Goal: Transaction & Acquisition: Purchase product/service

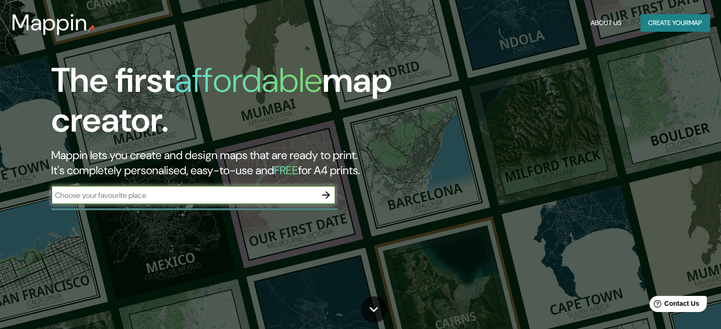
click at [252, 190] on input "text" at bounding box center [183, 195] width 265 height 11
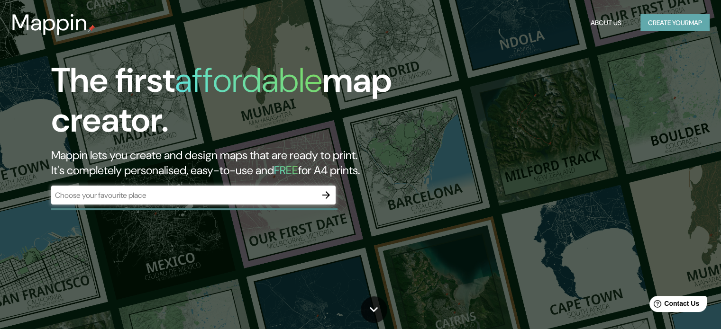
click at [683, 18] on button "Create your map" at bounding box center [674, 23] width 69 height 18
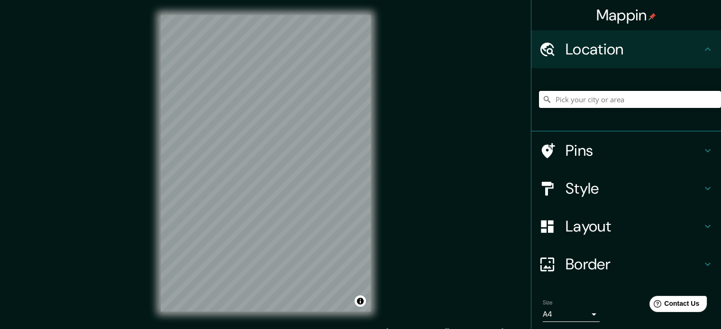
click at [613, 104] on input "Pick your city or area" at bounding box center [630, 99] width 182 height 17
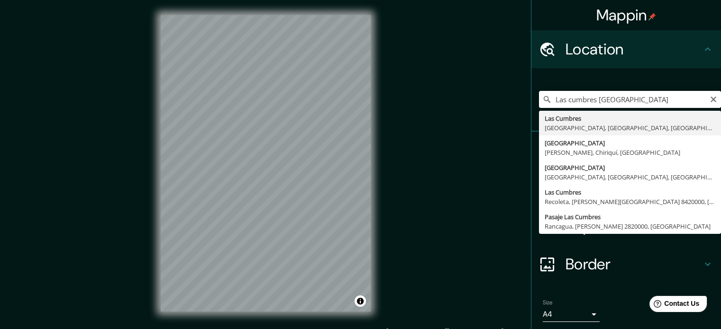
type input "[GEOGRAPHIC_DATA], [GEOGRAPHIC_DATA], [GEOGRAPHIC_DATA], [GEOGRAPHIC_DATA]"
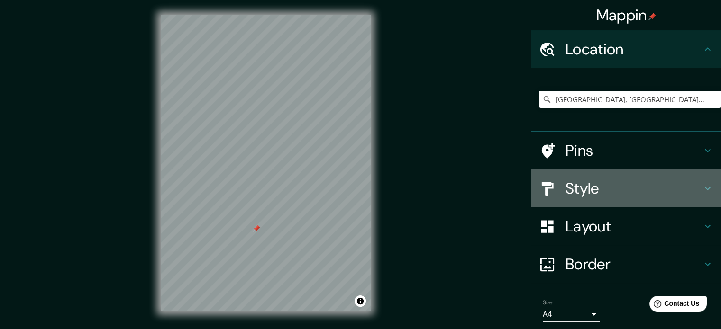
click at [583, 181] on h4 "Style" at bounding box center [634, 188] width 137 height 19
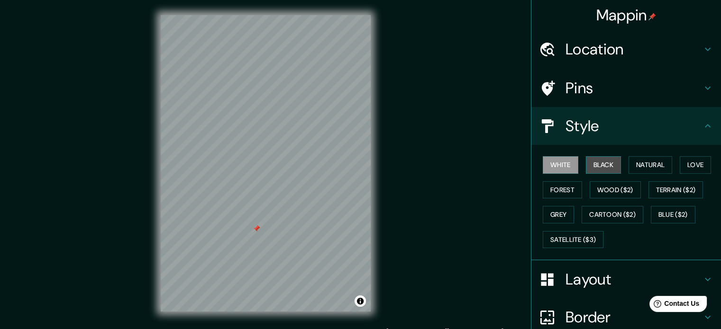
click at [591, 163] on button "Black" at bounding box center [604, 165] width 36 height 18
drag, startPoint x: 260, startPoint y: 182, endPoint x: 265, endPoint y: 182, distance: 5.2
click at [265, 182] on div at bounding box center [265, 185] width 8 height 8
click at [265, 182] on div at bounding box center [266, 185] width 8 height 8
click at [267, 183] on div at bounding box center [268, 181] width 8 height 8
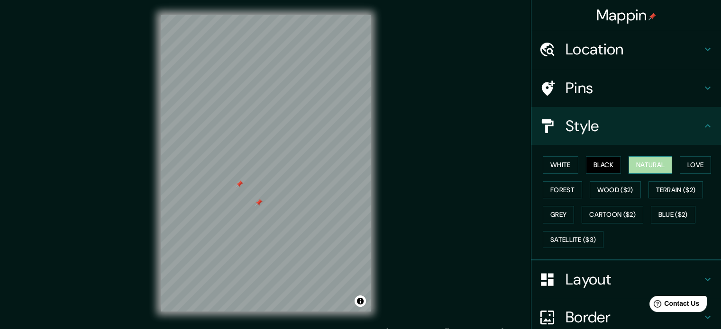
click at [637, 171] on button "Natural" at bounding box center [651, 165] width 44 height 18
click at [693, 158] on button "Love" at bounding box center [695, 165] width 31 height 18
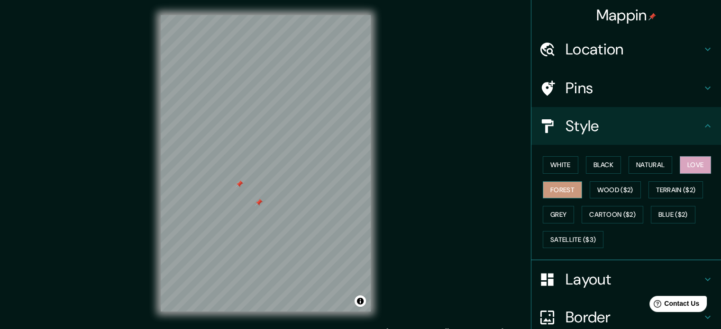
click at [569, 188] on button "Forest" at bounding box center [562, 191] width 39 height 18
click at [552, 218] on button "Grey" at bounding box center [558, 215] width 31 height 18
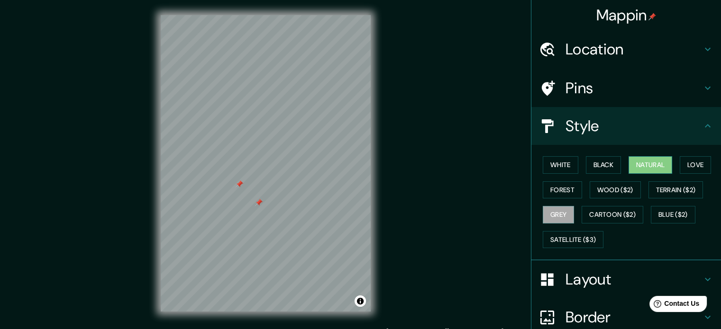
click at [648, 168] on button "Natural" at bounding box center [651, 165] width 44 height 18
click at [554, 169] on button "White" at bounding box center [561, 165] width 36 height 18
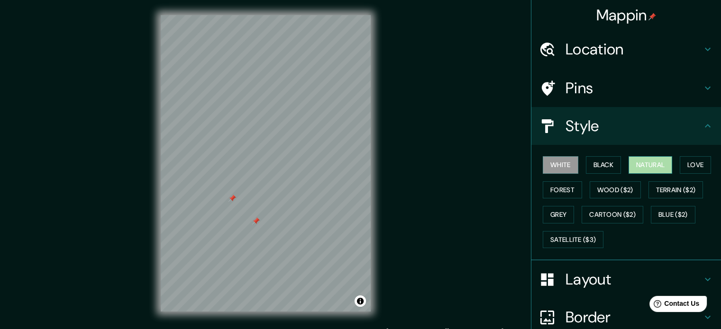
click at [629, 163] on button "Natural" at bounding box center [651, 165] width 44 height 18
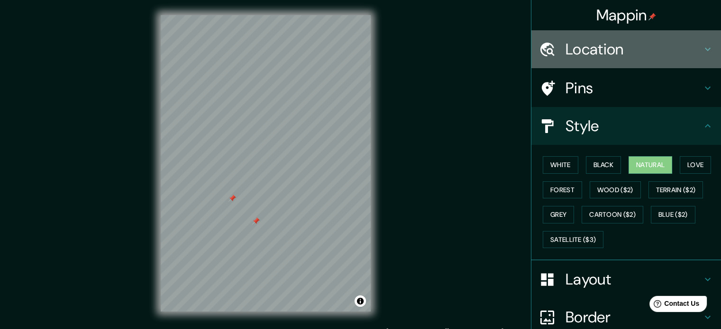
click at [621, 53] on h4 "Location" at bounding box center [634, 49] width 137 height 19
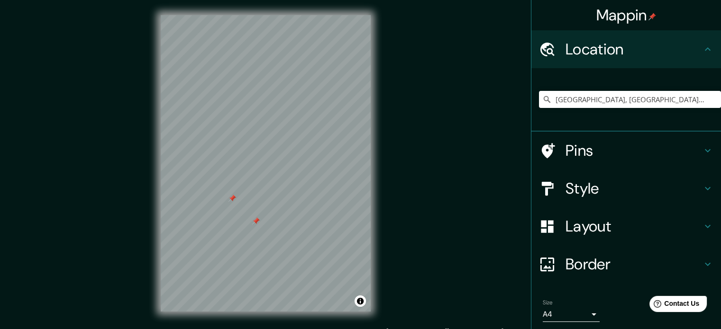
click at [618, 150] on h4 "Pins" at bounding box center [634, 150] width 137 height 19
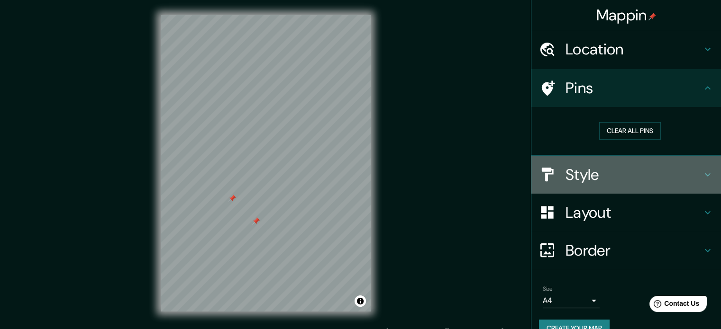
click at [595, 179] on h4 "Style" at bounding box center [634, 174] width 137 height 19
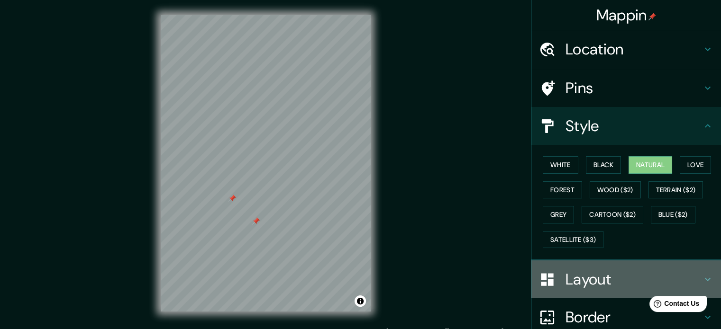
click at [607, 278] on h4 "Layout" at bounding box center [634, 279] width 137 height 19
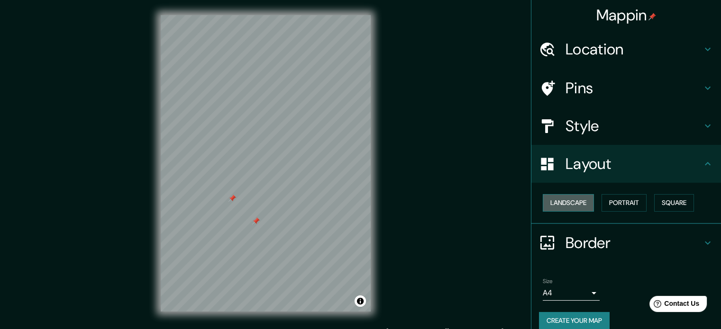
click at [575, 198] on button "Landscape" at bounding box center [568, 203] width 51 height 18
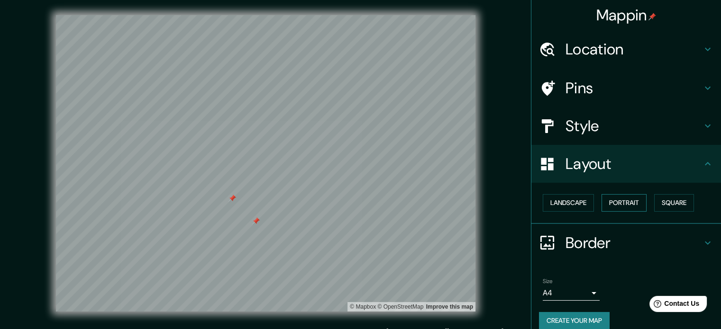
click at [623, 206] on button "Portrait" at bounding box center [624, 203] width 45 height 18
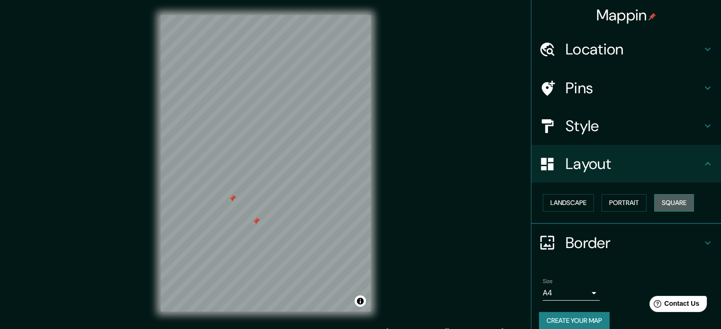
click at [663, 206] on button "Square" at bounding box center [674, 203] width 40 height 18
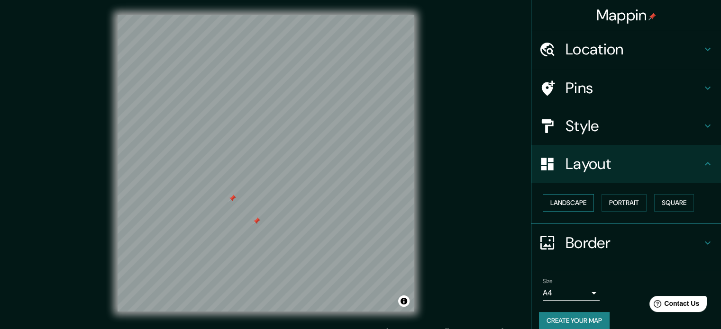
click at [562, 203] on button "Landscape" at bounding box center [568, 203] width 51 height 18
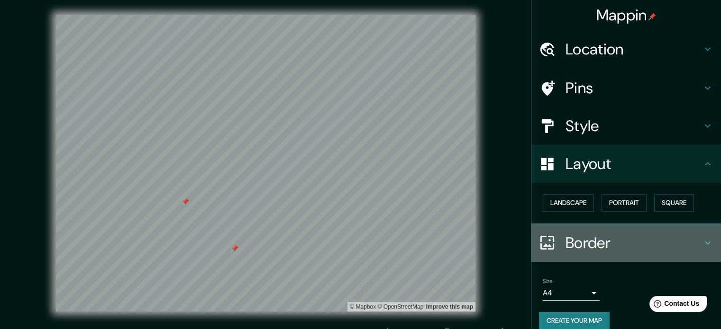
click at [600, 228] on div "Border" at bounding box center [626, 243] width 190 height 38
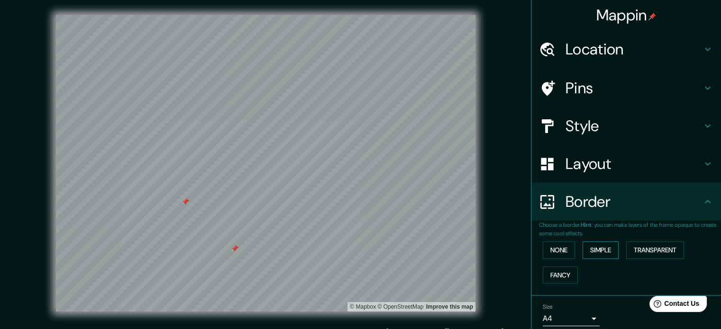
click at [602, 250] on button "Simple" at bounding box center [601, 251] width 36 height 18
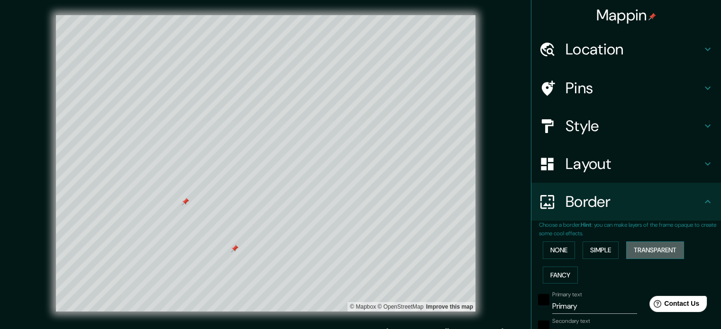
click at [645, 250] on button "Transparent" at bounding box center [655, 251] width 58 height 18
click at [546, 277] on button "Fancy" at bounding box center [560, 276] width 35 height 18
click at [592, 253] on button "Simple" at bounding box center [601, 251] width 36 height 18
click at [250, 261] on div at bounding box center [252, 263] width 8 height 8
click at [581, 307] on input "Primary" at bounding box center [594, 306] width 85 height 15
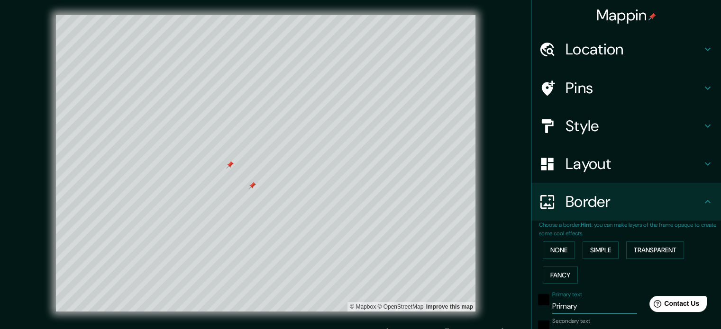
click at [581, 307] on input "Primary" at bounding box center [594, 306] width 85 height 15
click at [557, 249] on button "None" at bounding box center [559, 251] width 32 height 18
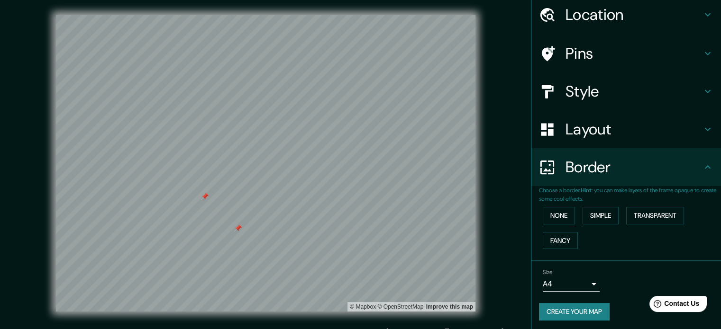
scroll to position [36, 0]
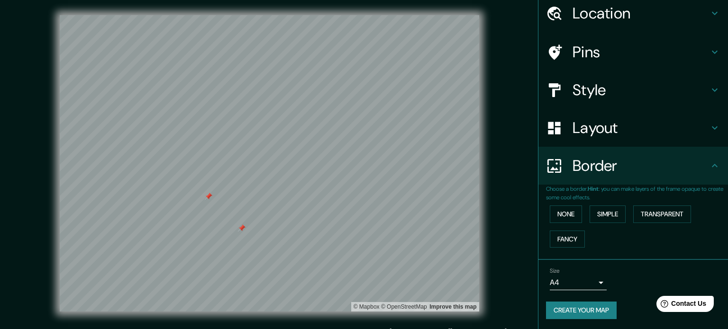
click at [572, 283] on body "Mappin Location [GEOGRAPHIC_DATA], [GEOGRAPHIC_DATA], [GEOGRAPHIC_DATA], [GEOGR…" at bounding box center [364, 164] width 728 height 329
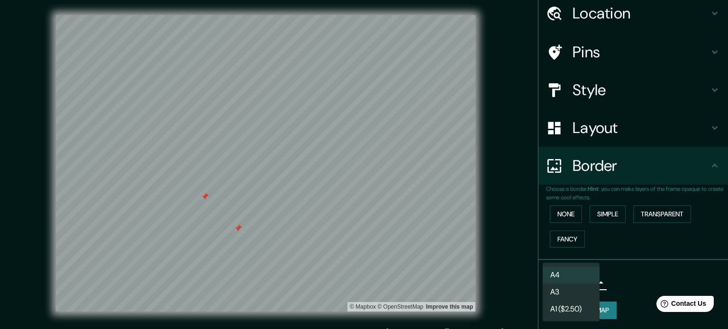
click at [575, 277] on li "A4" at bounding box center [571, 275] width 57 height 17
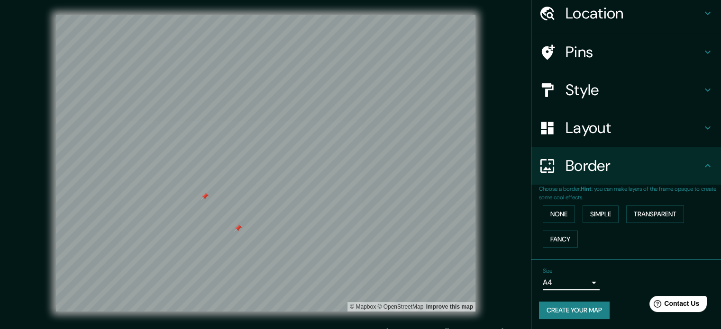
click at [585, 314] on button "Create your map" at bounding box center [574, 311] width 71 height 18
click at [583, 308] on button "Create your map" at bounding box center [574, 311] width 71 height 18
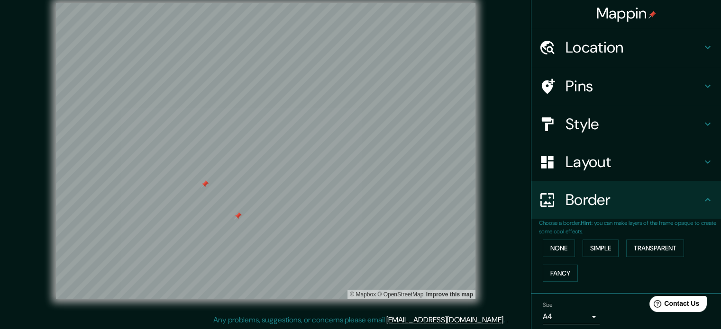
scroll to position [0, 0]
